Goal: Communication & Community: Answer question/provide support

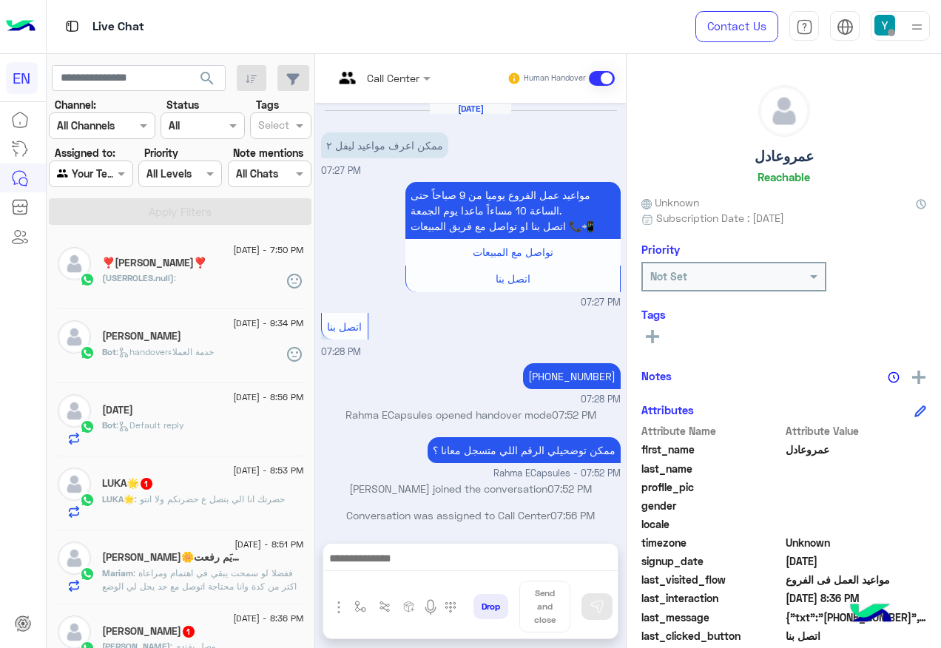
scroll to position [80, 0]
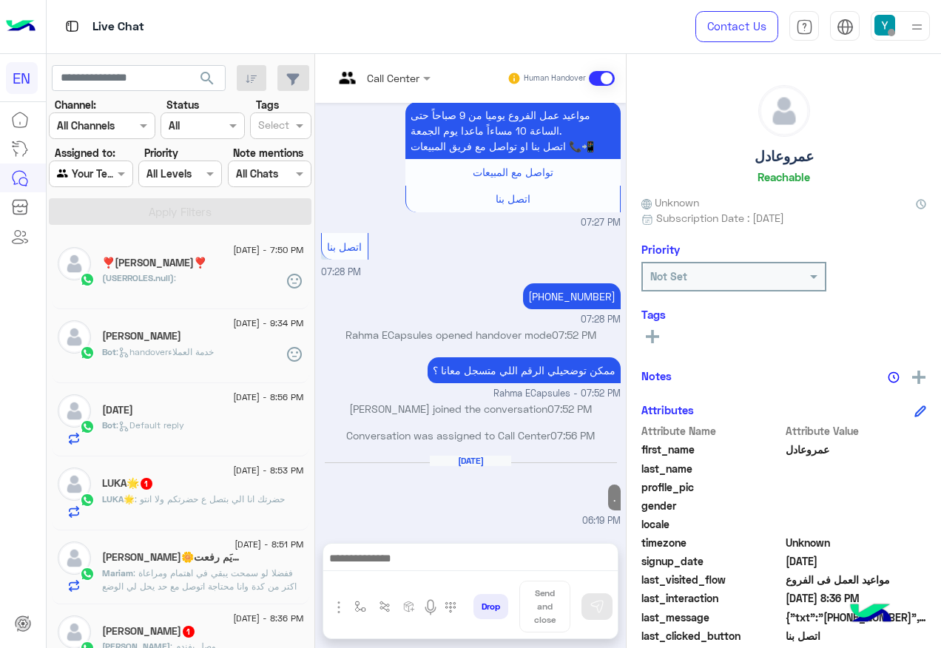
click at [228, 562] on h5 "[PERSON_NAME]🌼مريَم رفعت" at bounding box center [172, 557] width 141 height 13
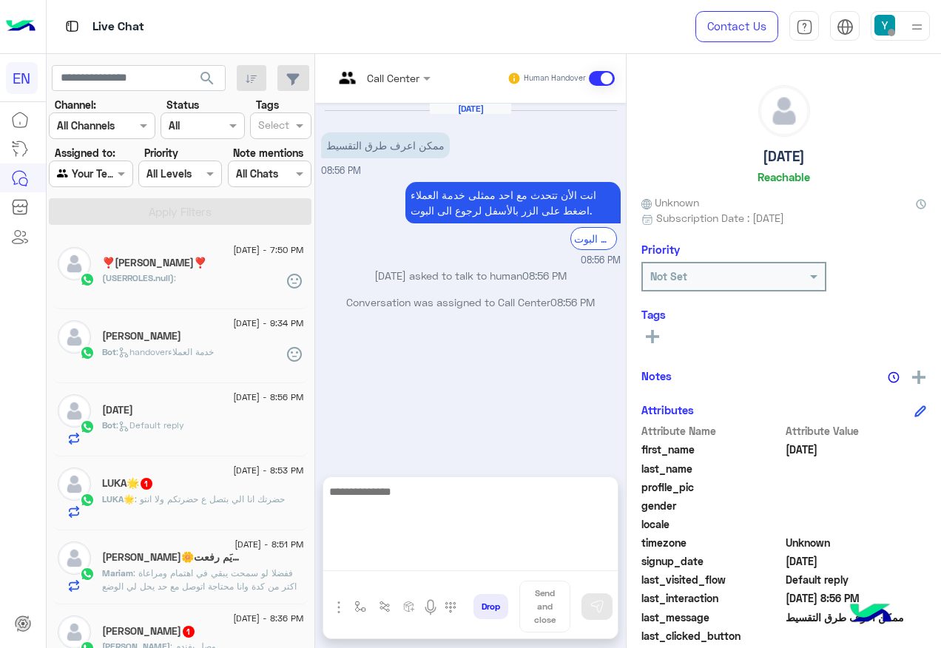
click at [413, 568] on textarea at bounding box center [470, 526] width 294 height 89
click at [410, 526] on textarea at bounding box center [470, 526] width 294 height 89
type textarea "*"
